Goal: Information Seeking & Learning: Learn about a topic

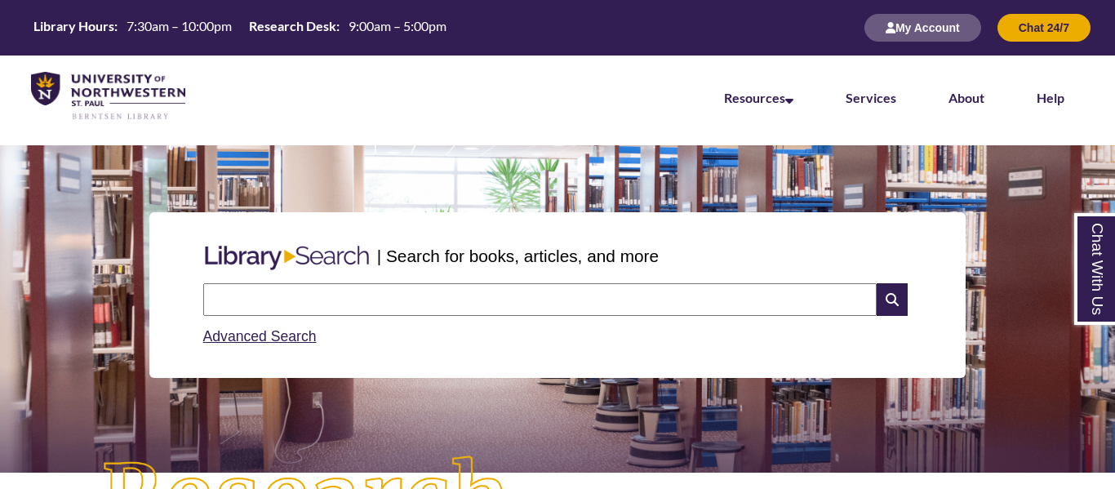
click at [401, 296] on input "text" at bounding box center [540, 299] width 674 height 33
type input "**********"
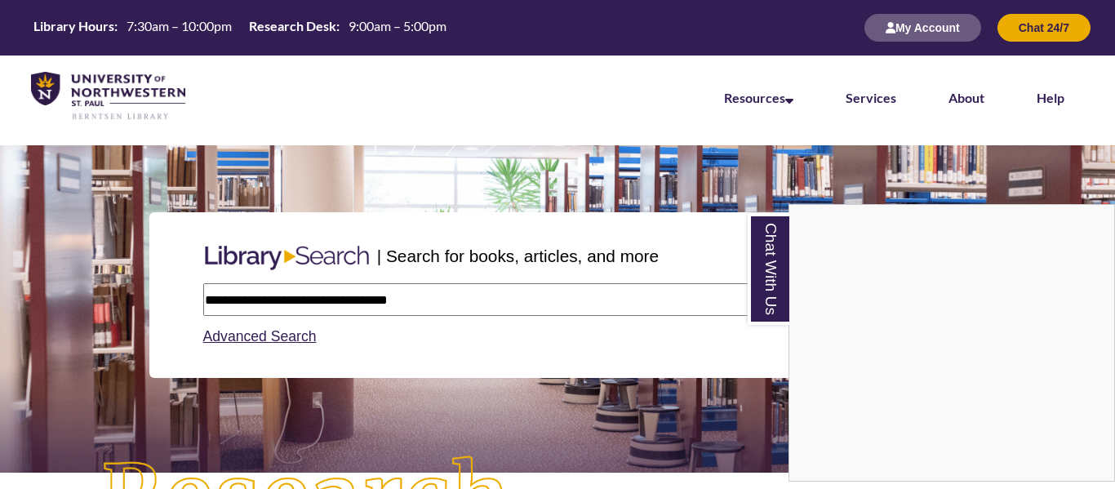
click at [291, 228] on div "Chat With Us" at bounding box center [557, 244] width 1115 height 489
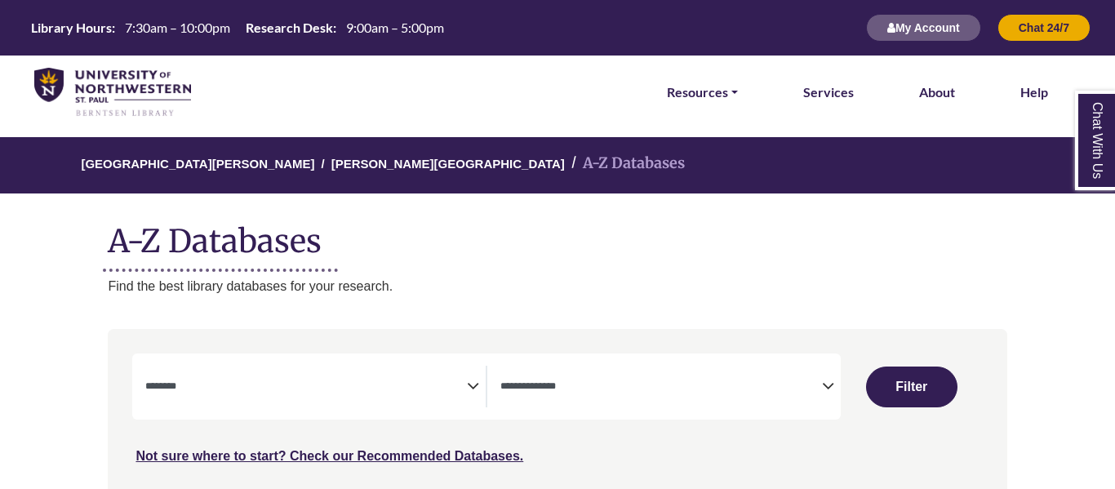
select select "Database Subject Filter"
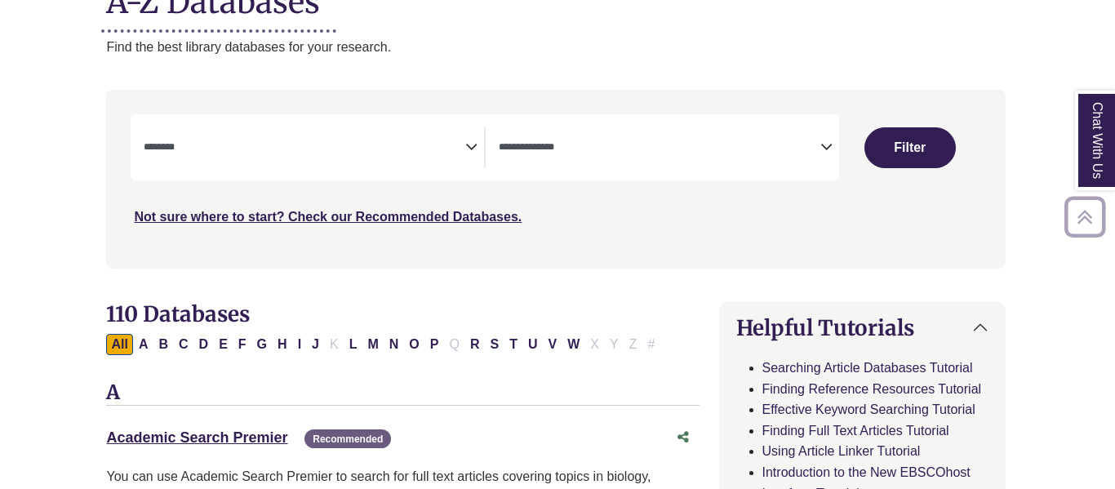
scroll to position [243, 2]
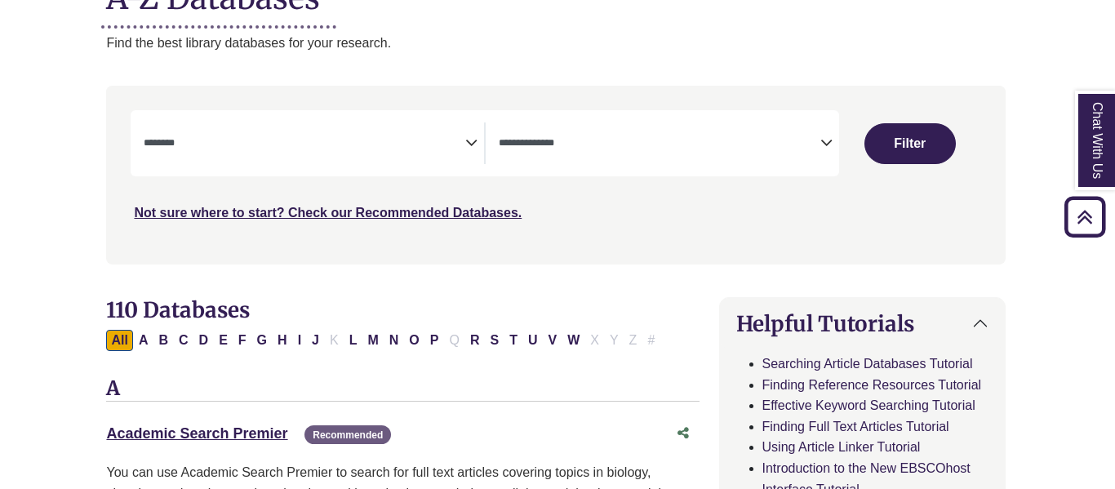
click at [824, 149] on icon "Search filters" at bounding box center [826, 140] width 12 height 24
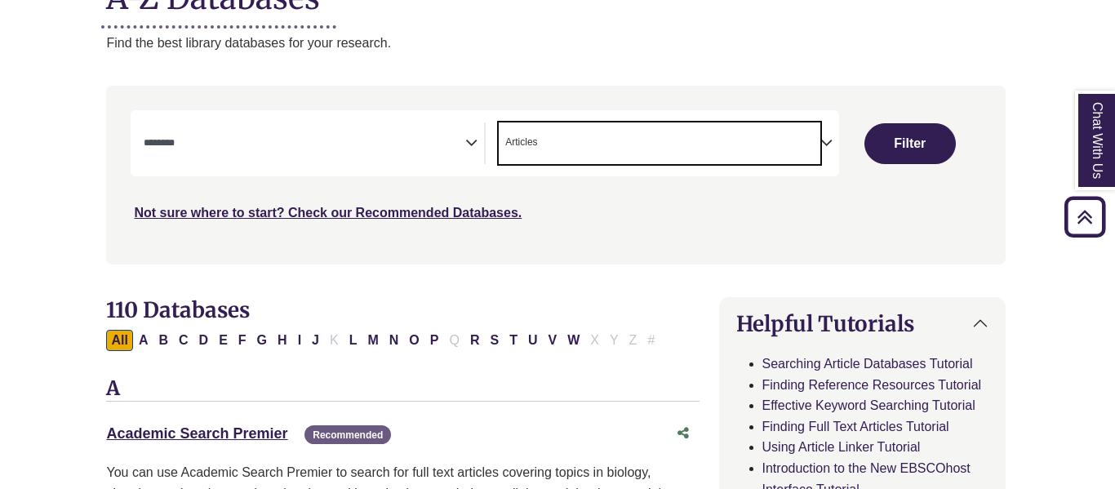
click at [828, 142] on icon "Search filters" at bounding box center [826, 140] width 12 height 24
click at [833, 140] on div "**********" at bounding box center [669, 143] width 340 height 42
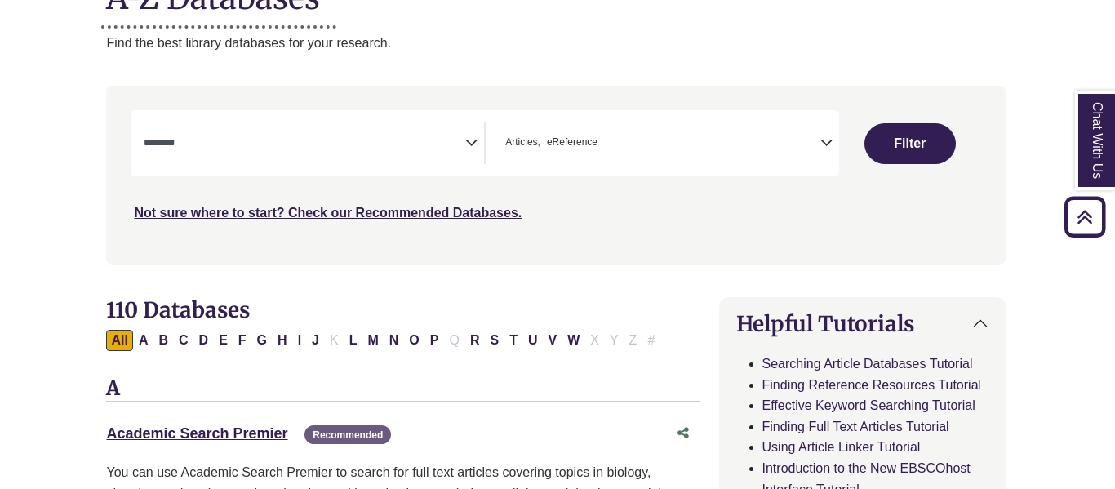
click at [827, 144] on icon "Search filters" at bounding box center [826, 140] width 12 height 24
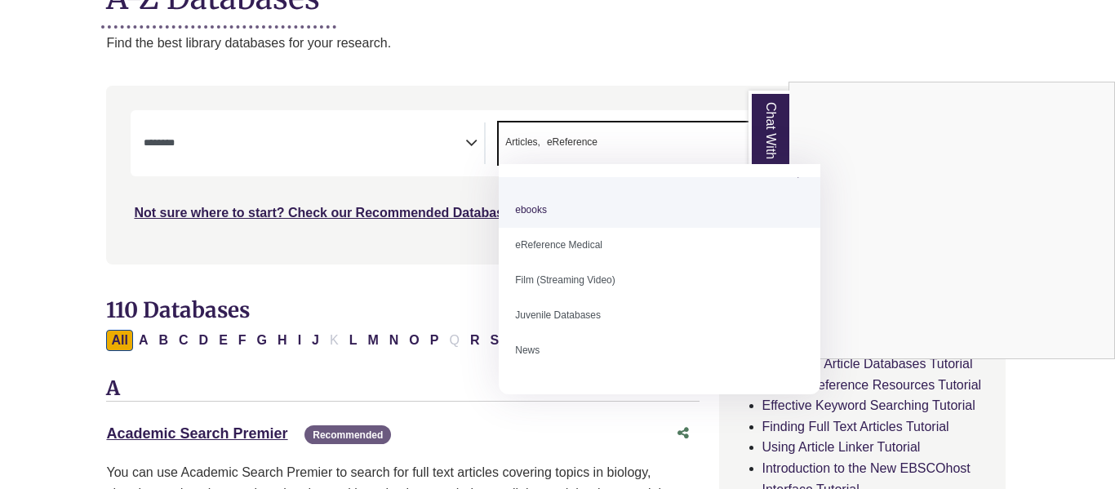
scroll to position [0, 0]
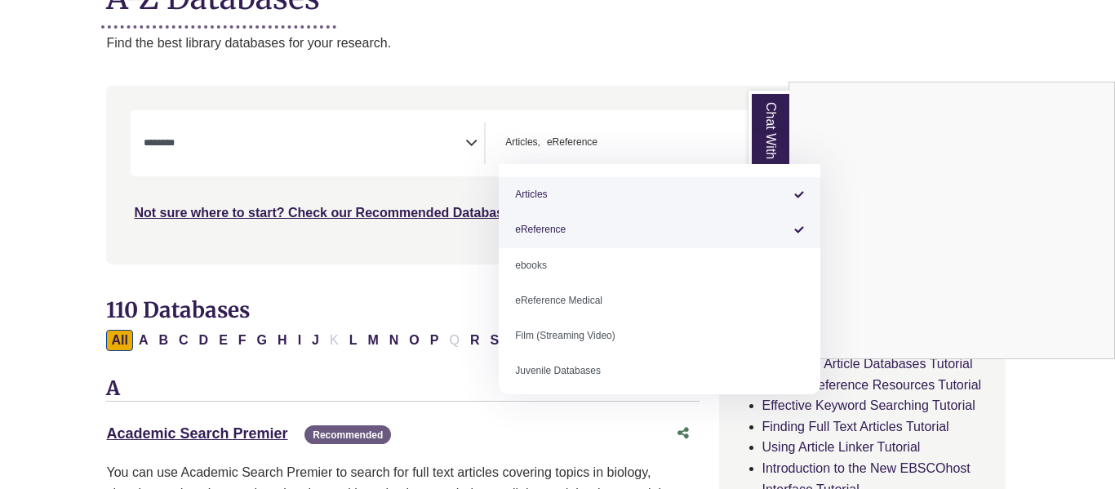
select select "*****"
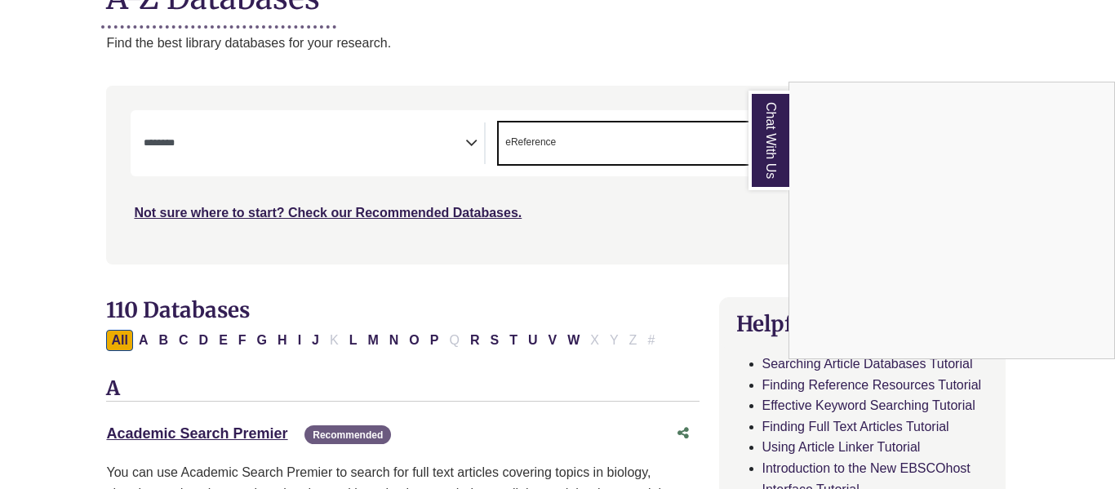
click at [465, 151] on div "Chat With Us" at bounding box center [557, 244] width 1115 height 489
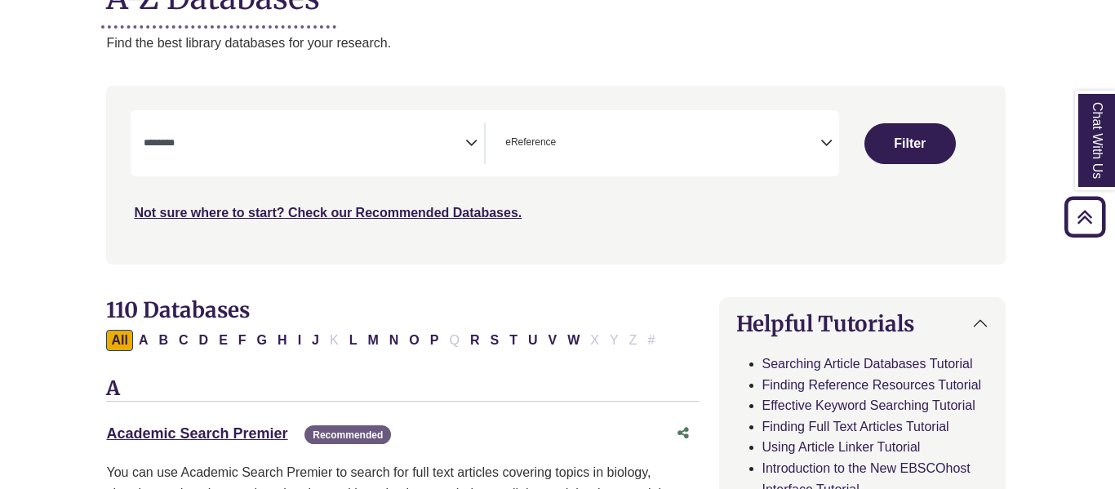
click at [471, 145] on icon "Search filters" at bounding box center [471, 140] width 12 height 24
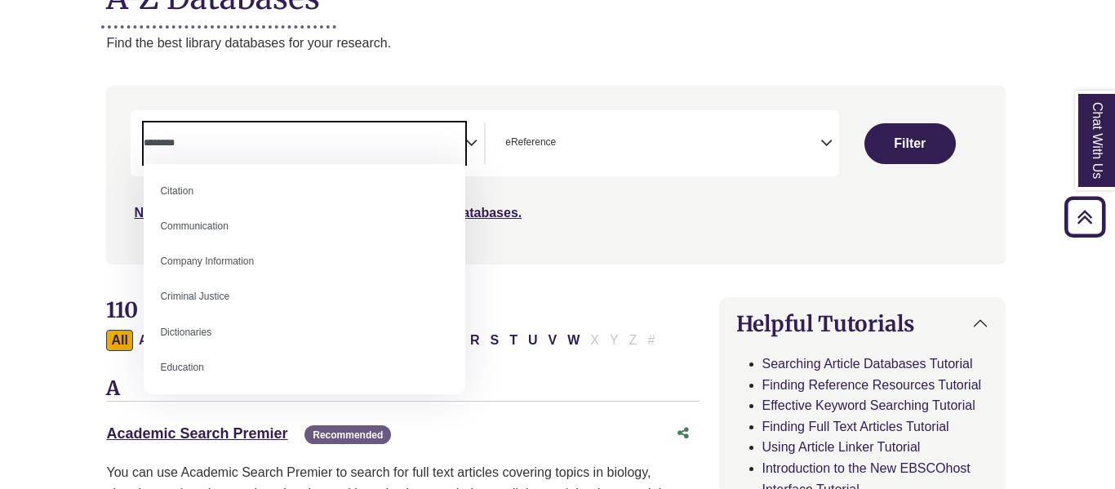
scroll to position [282, 0]
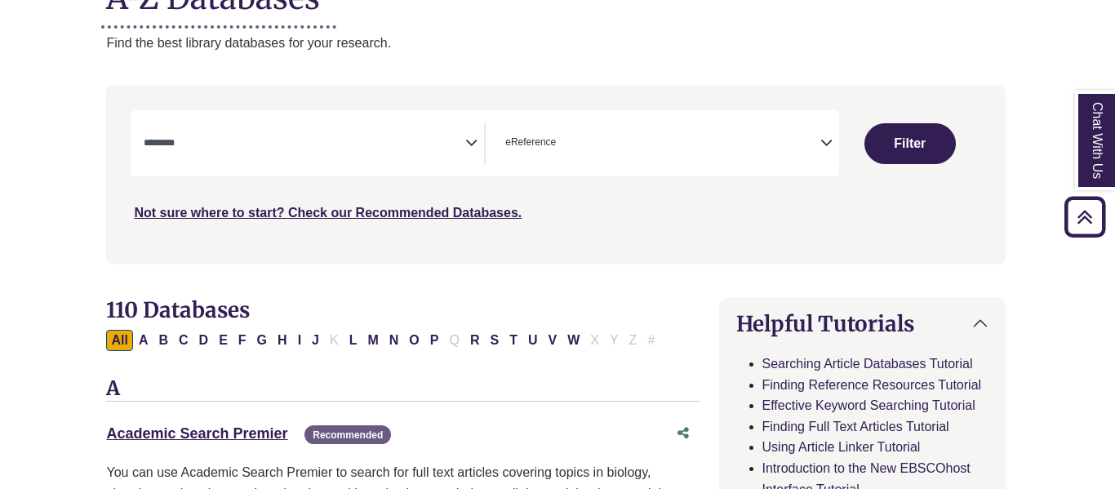
click at [206, 446] on div "Academic Search Premier This link opens in a new window Recommended" at bounding box center [402, 433] width 593 height 31
click at [205, 436] on link "Academic Search Premier This link opens in a new window" at bounding box center [196, 433] width 181 height 16
